Goal: Transaction & Acquisition: Purchase product/service

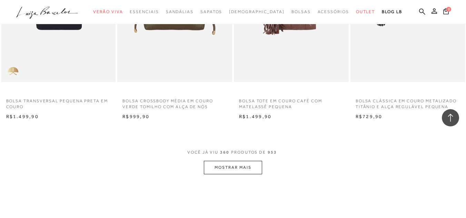
scroll to position [1237, 0]
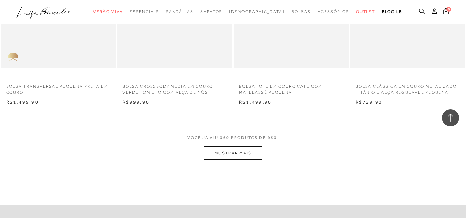
click at [254, 157] on button "MOSTRAR MAIS" at bounding box center [233, 152] width 58 height 13
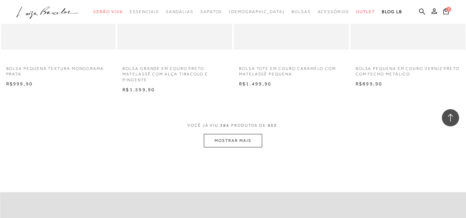
scroll to position [2581, 0]
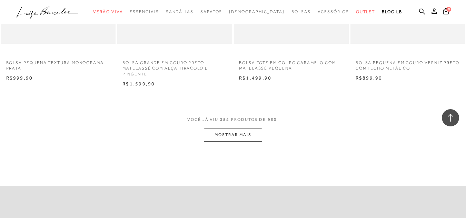
click at [234, 140] on button "MOSTRAR MAIS" at bounding box center [233, 134] width 58 height 13
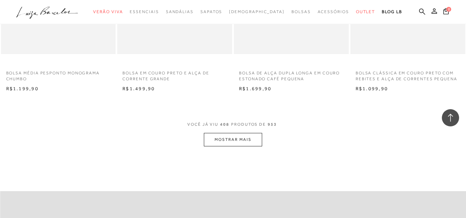
scroll to position [3925, 0]
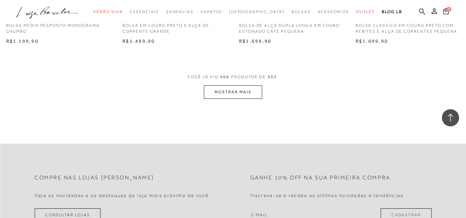
click at [233, 90] on button "MOSTRAR MAIS" at bounding box center [233, 91] width 58 height 13
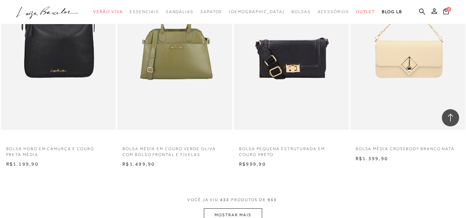
scroll to position [5165, 0]
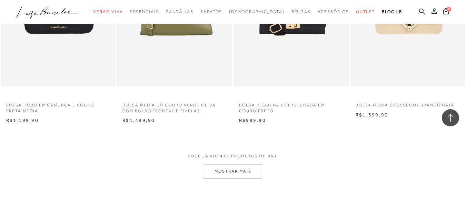
click at [224, 171] on button "MOSTRAR MAIS" at bounding box center [233, 171] width 58 height 13
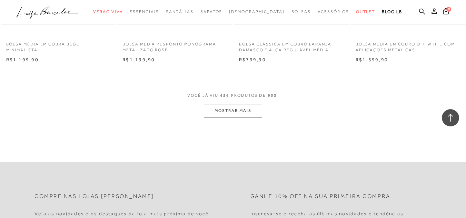
scroll to position [6544, 0]
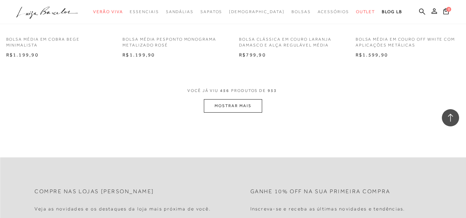
click at [223, 109] on button "MOSTRAR MAIS" at bounding box center [233, 105] width 58 height 13
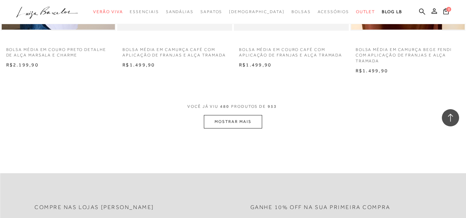
scroll to position [7853, 0]
click at [245, 119] on button "MOSTRAR MAIS" at bounding box center [233, 120] width 58 height 13
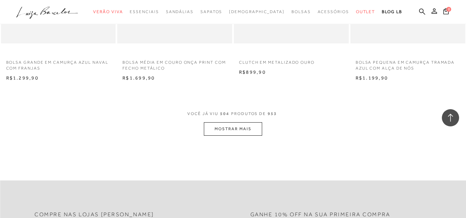
scroll to position [9163, 0]
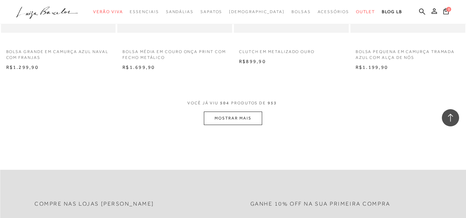
click at [236, 119] on button "MOSTRAR MAIS" at bounding box center [233, 118] width 58 height 13
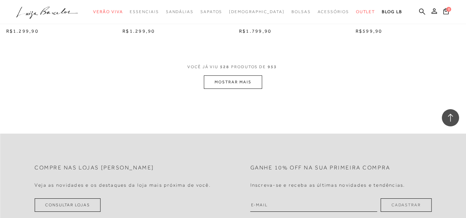
scroll to position [10541, 0]
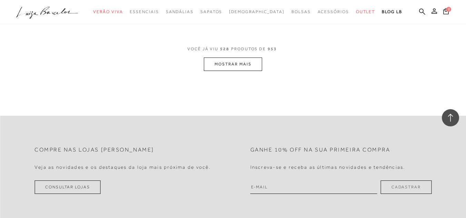
click at [243, 68] on button "MOSTRAR MAIS" at bounding box center [233, 64] width 58 height 13
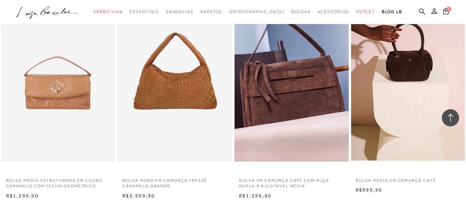
scroll to position [11782, 0]
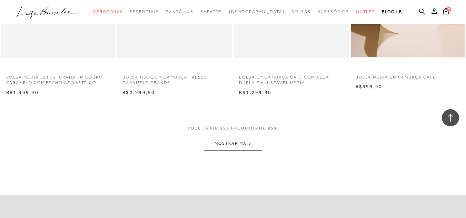
click at [248, 147] on button "MOSTRAR MAIS" at bounding box center [233, 143] width 58 height 13
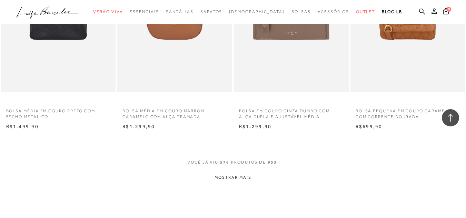
scroll to position [13057, 0]
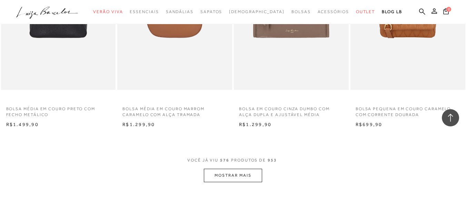
click at [248, 171] on button "MOSTRAR MAIS" at bounding box center [233, 175] width 58 height 13
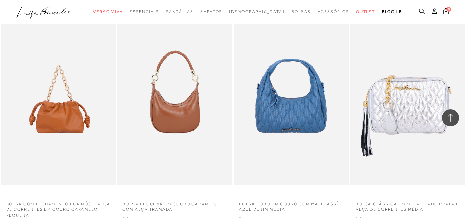
scroll to position [13436, 0]
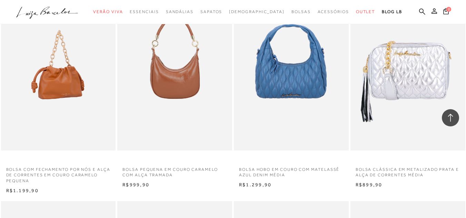
click at [63, 82] on img at bounding box center [59, 65] width 114 height 172
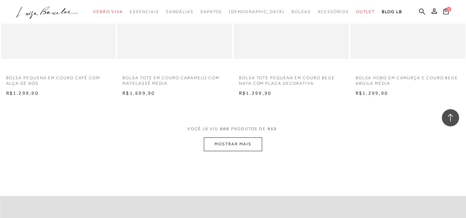
scroll to position [14538, 0]
